Goal: Task Accomplishment & Management: Manage account settings

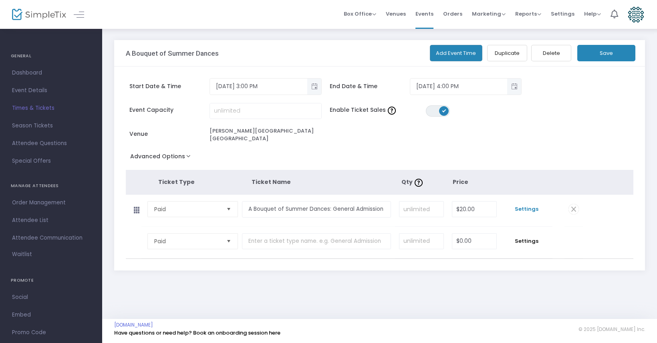
click at [518, 205] on span "Settings" at bounding box center [527, 209] width 44 height 8
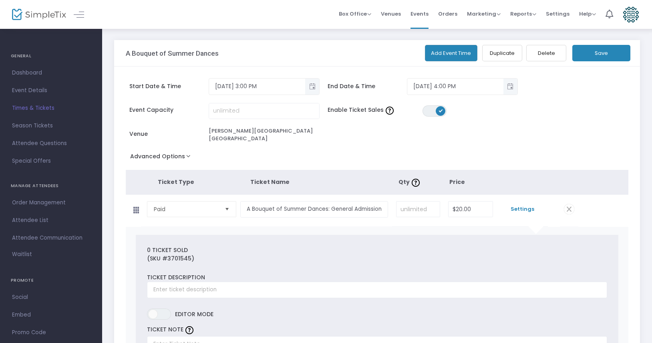
click at [613, 54] on button "Save" at bounding box center [601, 53] width 58 height 16
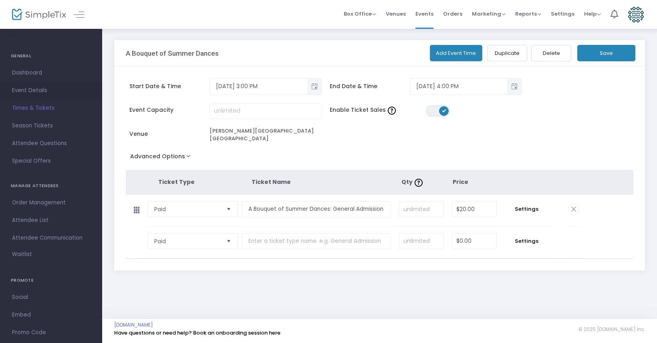
click at [35, 86] on span "Event Details" at bounding box center [51, 90] width 78 height 10
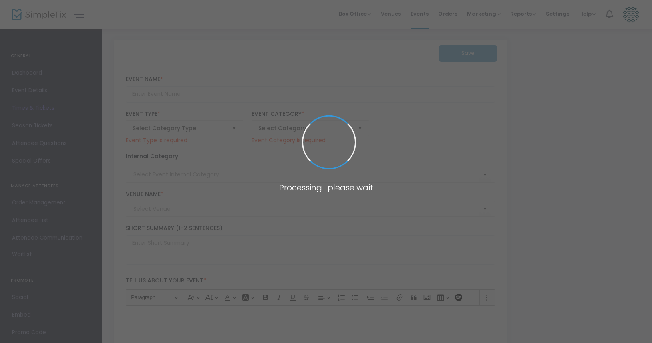
type input "A Bouquet of Summer Dances"
type textarea "Join Word Dance Theater at the iconic [GEOGRAPHIC_DATA] in [PERSON_NAME][GEOGRA…"
checkbox input "true"
type input "Buy Tickets"
type input "[PERSON_NAME][GEOGRAPHIC_DATA] [GEOGRAPHIC_DATA]"
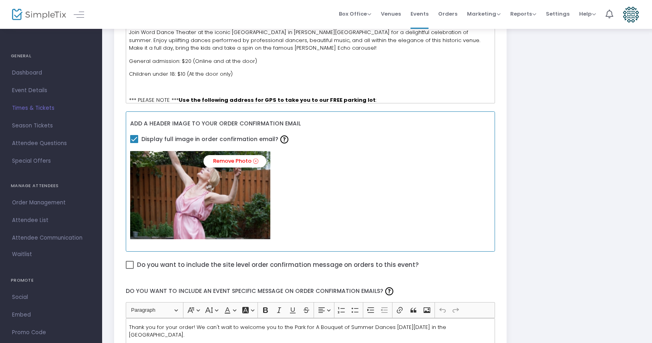
scroll to position [277, 0]
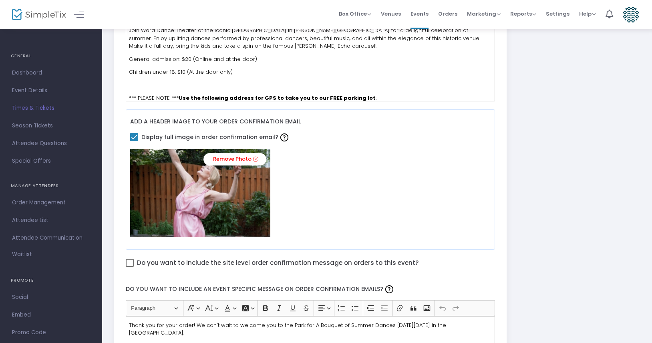
click at [278, 58] on p "General admission: $20 (Online and at the door)" at bounding box center [310, 59] width 362 height 8
click at [189, 59] on span "General admission: $20 (Online and at the door)" at bounding box center [193, 59] width 128 height 8
click at [138, 79] on div "Join Word Dance Theater at the iconic [GEOGRAPHIC_DATA] in [PERSON_NAME][GEOGRA…" at bounding box center [311, 61] width 370 height 80
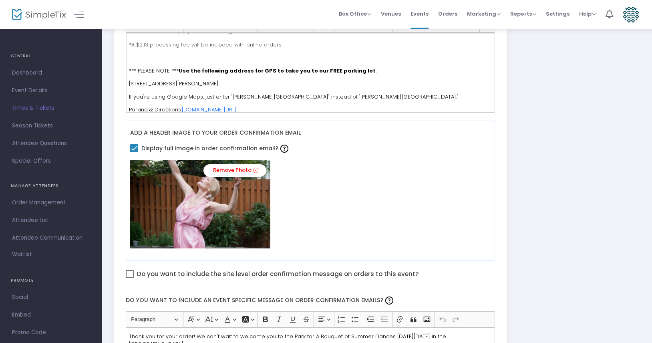
scroll to position [263, 0]
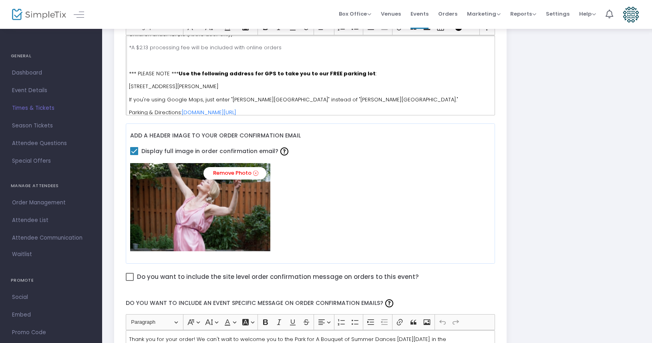
click at [231, 51] on div "Join Word Dance Theater at the iconic [GEOGRAPHIC_DATA] in [PERSON_NAME][GEOGRA…" at bounding box center [311, 75] width 370 height 80
click at [227, 44] on p "*A $2.13 processing fee will be included with online orders" at bounding box center [310, 48] width 362 height 8
click at [224, 49] on p "*A $2.13 processing fee will be included with online orders" at bounding box center [310, 48] width 362 height 8
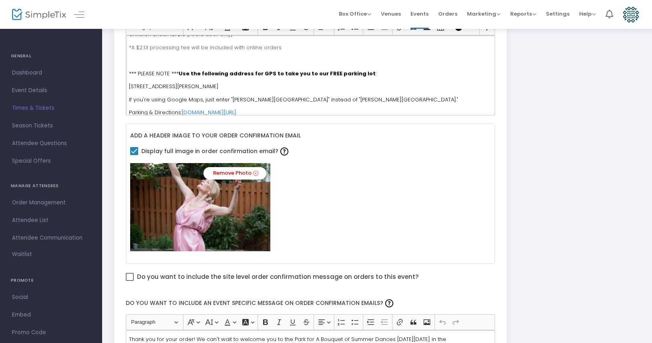
click at [224, 49] on p "*A $2.13 processing fee will be included with online orders" at bounding box center [310, 48] width 362 height 8
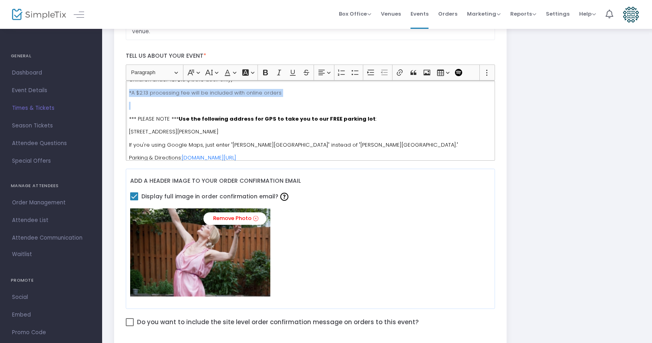
scroll to position [207, 0]
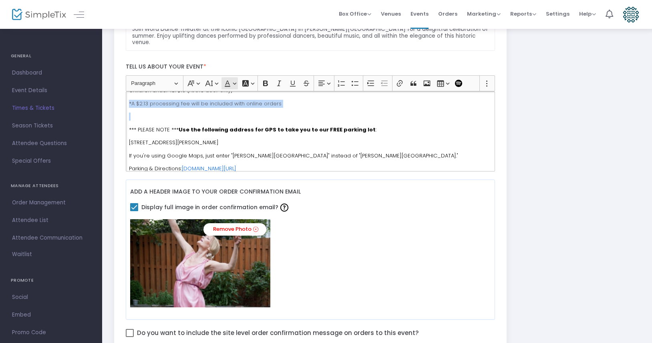
click at [233, 84] on button "Font Color Font Color" at bounding box center [229, 83] width 16 height 12
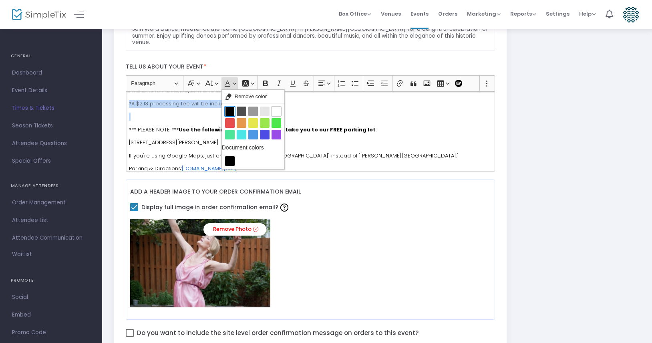
click at [226, 113] on button "Black Black" at bounding box center [230, 112] width 10 height 10
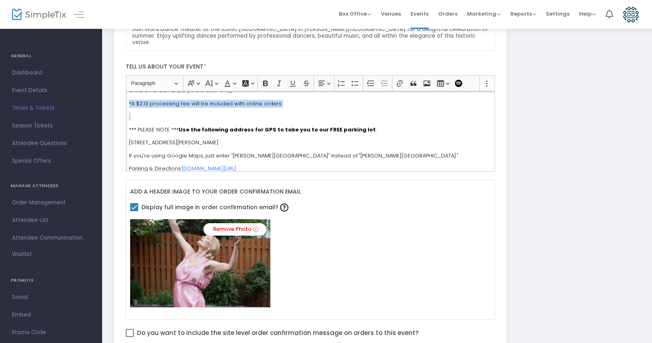
click at [211, 119] on p "Rich Text Editor, main" at bounding box center [310, 117] width 362 height 8
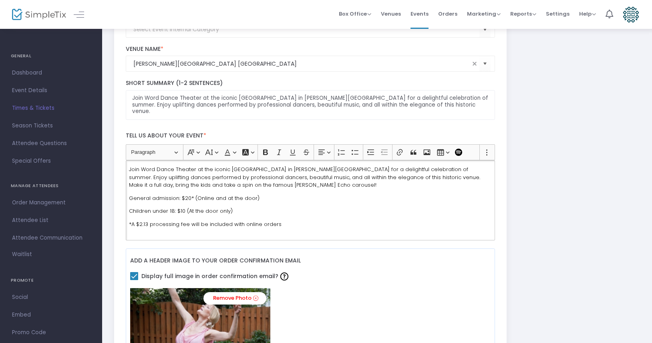
scroll to position [133, 0]
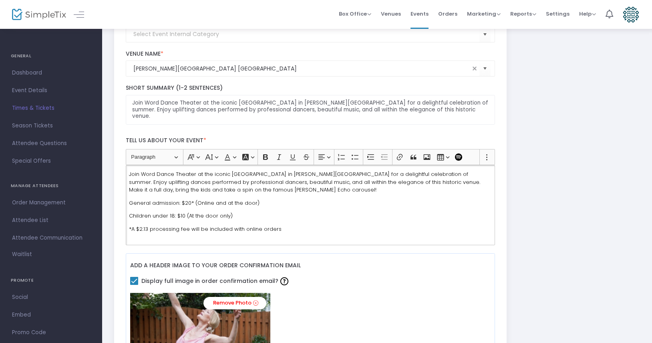
click at [272, 188] on p "Join Word Dance Theater at the iconic [GEOGRAPHIC_DATA] in [PERSON_NAME][GEOGRA…" at bounding box center [310, 182] width 362 height 24
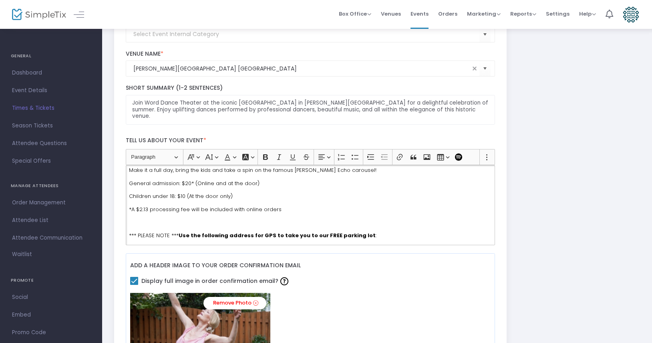
scroll to position [0, 0]
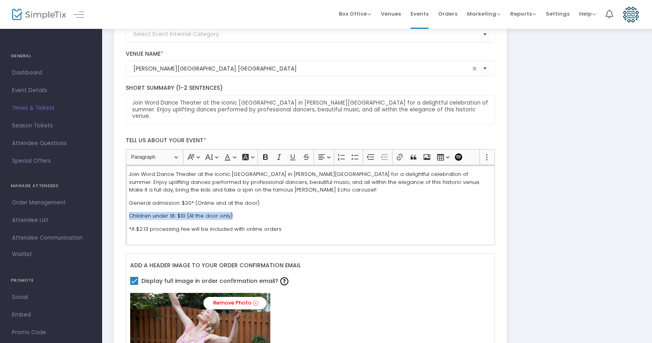
drag, startPoint x: 242, startPoint y: 216, endPoint x: 131, endPoint y: 212, distance: 111.0
click at [131, 212] on p "Children under 18: $10 (At the door only)" at bounding box center [310, 216] width 362 height 8
click at [256, 188] on p "Join Word Dance Theater at the iconic [GEOGRAPHIC_DATA] in [PERSON_NAME][GEOGRA…" at bounding box center [310, 182] width 362 height 24
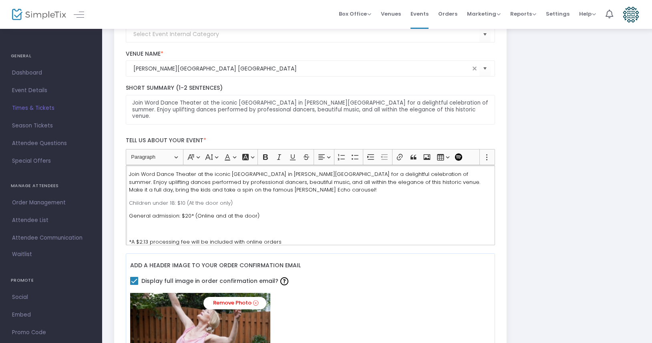
click at [190, 229] on p "Rich Text Editor, main" at bounding box center [310, 229] width 362 height 8
click at [191, 205] on p "Children under 18: $10 (At the door only)" at bounding box center [310, 203] width 362 height 8
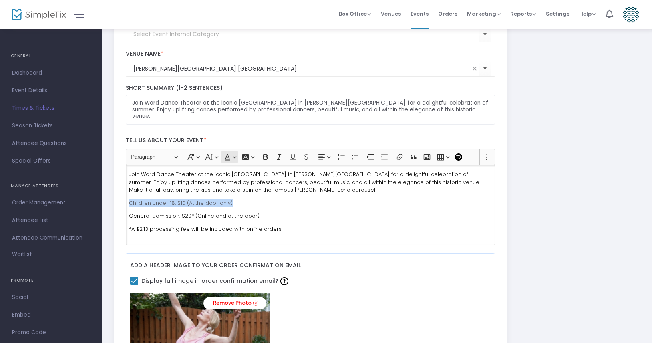
click at [225, 156] on icon "Editor toolbar" at bounding box center [227, 157] width 8 height 8
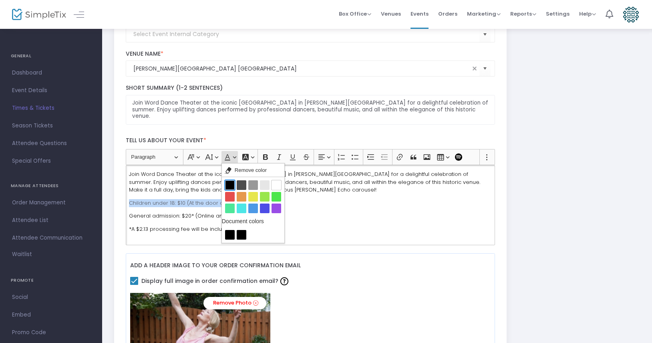
click at [227, 185] on button "Black Black" at bounding box center [230, 185] width 10 height 10
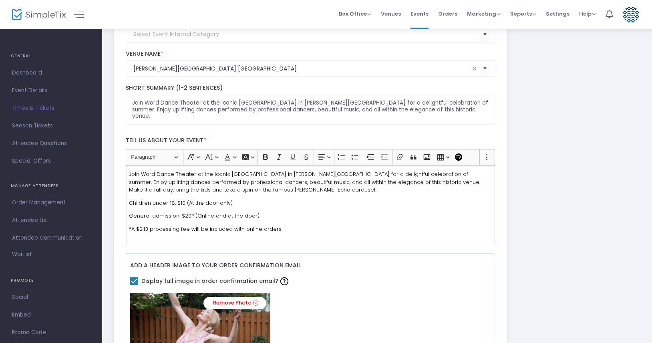
click at [244, 218] on span "General admission: $20* (Online and at the door)" at bounding box center [194, 216] width 131 height 8
click at [276, 213] on p "General admission: $20* (Online and at the door)" at bounding box center [310, 216] width 362 height 8
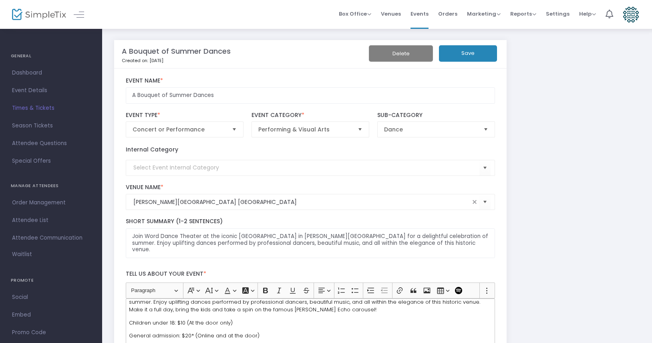
click at [483, 52] on button "Save" at bounding box center [468, 53] width 58 height 16
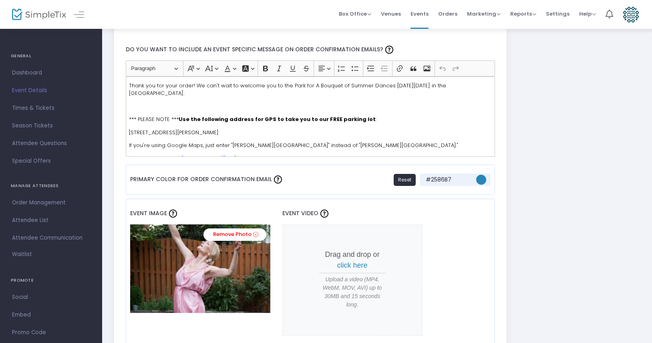
scroll to position [462, 0]
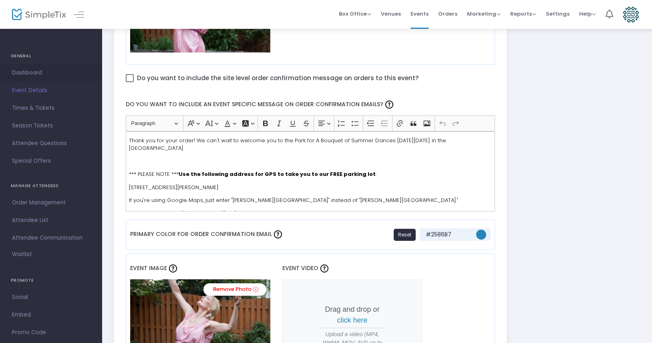
click at [29, 71] on span "Dashboard" at bounding box center [51, 73] width 78 height 10
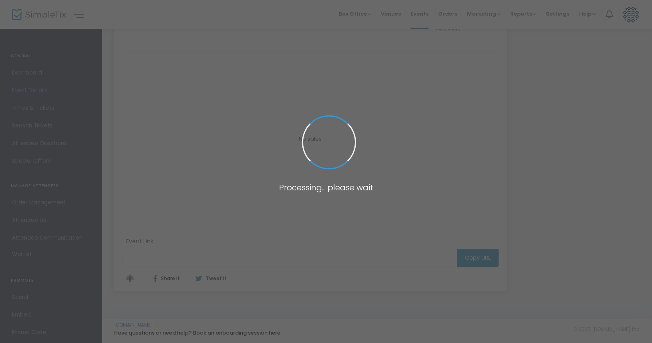
type input "[URL][DOMAIN_NAME]"
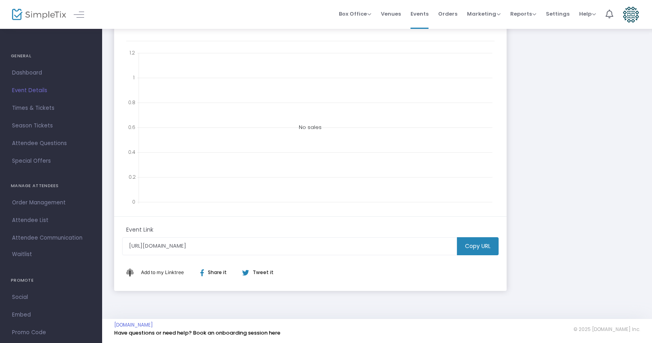
click at [477, 244] on m-button "Copy URL" at bounding box center [478, 246] width 42 height 18
